Goal: Information Seeking & Learning: Find specific fact

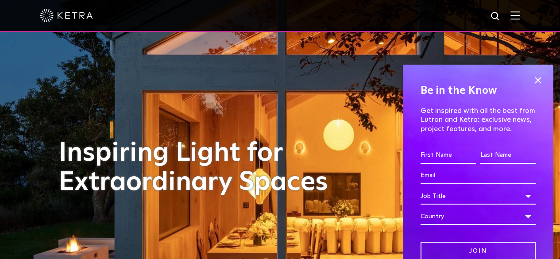
click at [520, 12] on img at bounding box center [515, 15] width 10 height 8
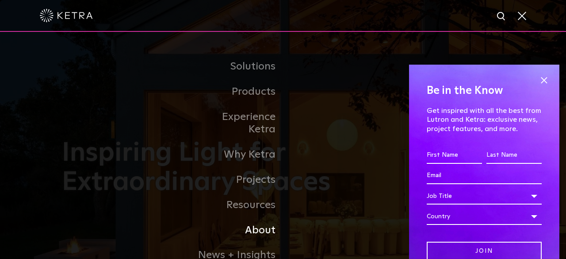
click at [252, 218] on link "About" at bounding box center [238, 230] width 91 height 25
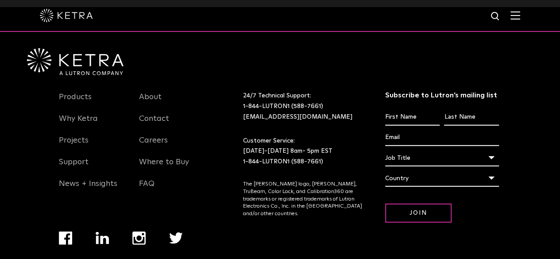
scroll to position [1140, 0]
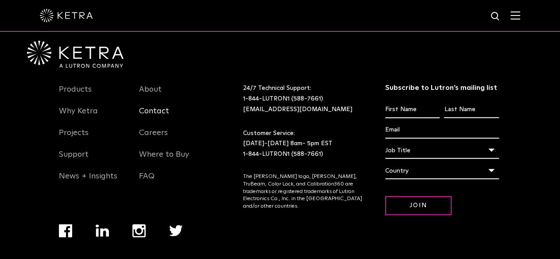
click at [157, 106] on link "Contact" at bounding box center [154, 116] width 30 height 20
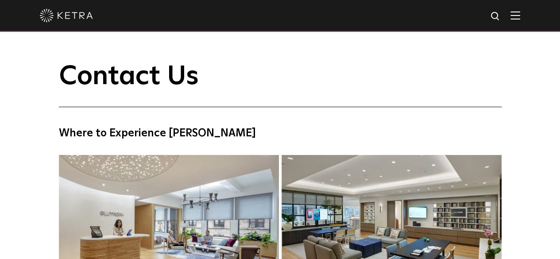
click at [520, 18] on img at bounding box center [515, 15] width 10 height 8
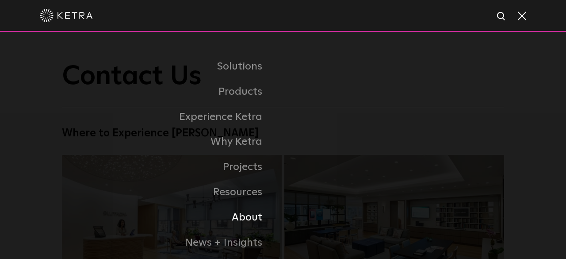
click at [243, 220] on link "About" at bounding box center [158, 217] width 250 height 25
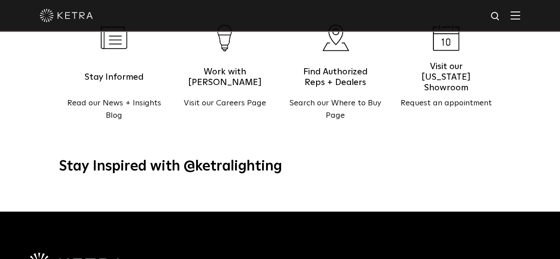
scroll to position [928, 0]
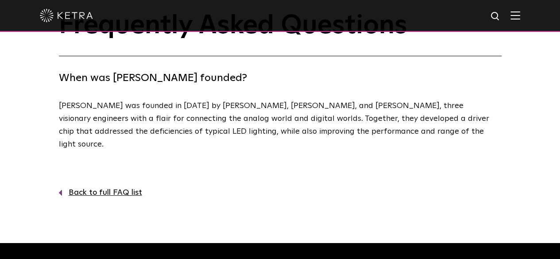
scroll to position [51, 0]
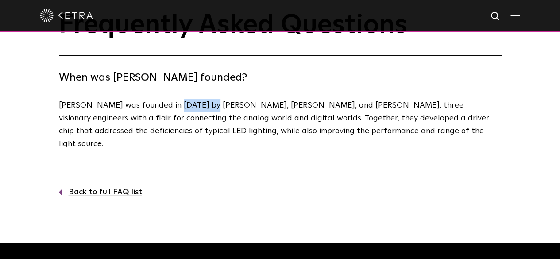
drag, startPoint x: 168, startPoint y: 104, endPoint x: 206, endPoint y: 100, distance: 38.2
click at [206, 100] on p "[PERSON_NAME] was founded in [DATE] by [PERSON_NAME], [PERSON_NAME], and [PERSO…" at bounding box center [278, 124] width 438 height 51
copy p "Horace Ho"
